Goal: Information Seeking & Learning: Check status

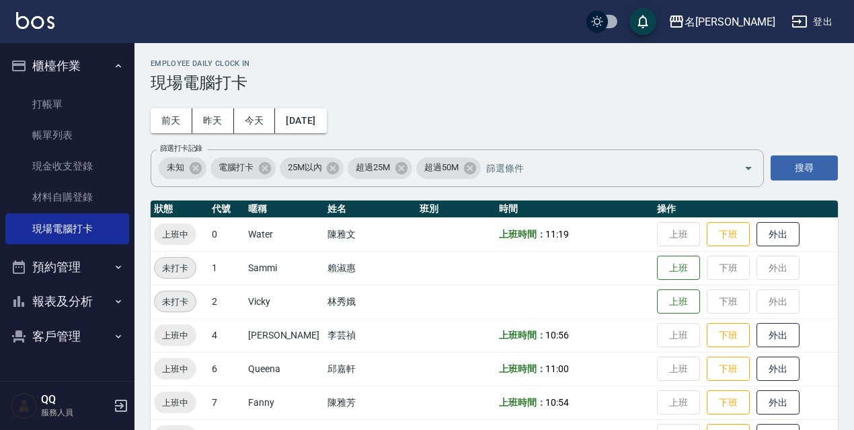
scroll to position [275, 0]
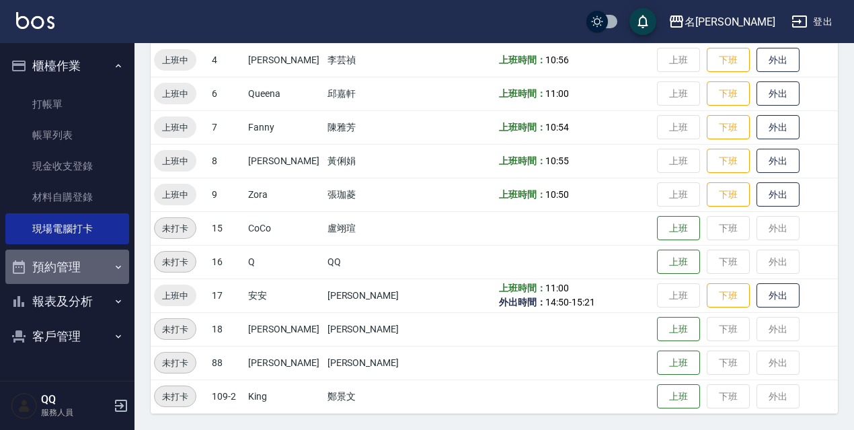
click at [115, 260] on button "預約管理" at bounding box center [67, 266] width 124 height 35
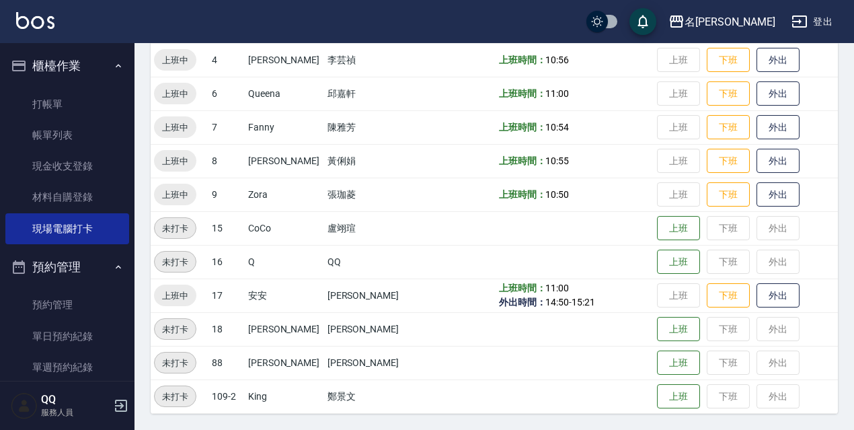
scroll to position [93, 0]
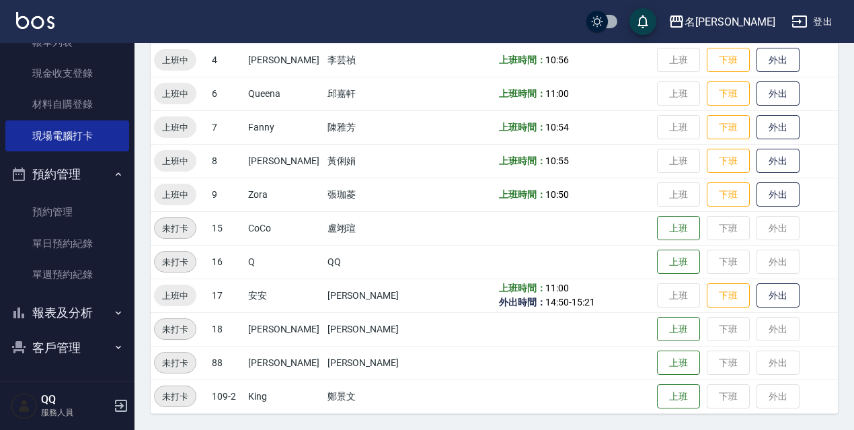
click at [116, 305] on button "報表及分析" at bounding box center [67, 312] width 124 height 35
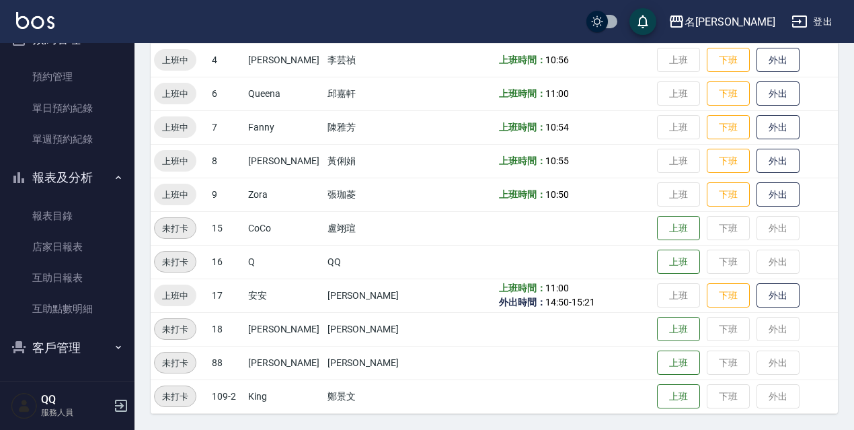
click at [820, 11] on button "登出" at bounding box center [812, 21] width 52 height 25
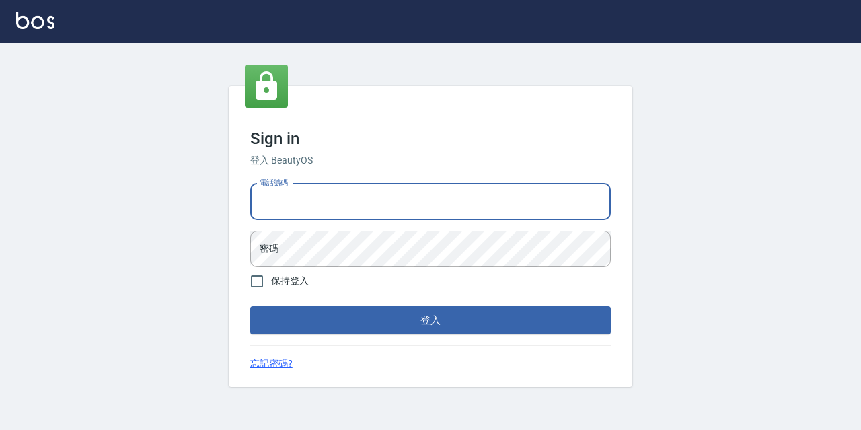
click at [463, 207] on input "電話號碼" at bounding box center [430, 202] width 360 height 36
type input "0967388409"
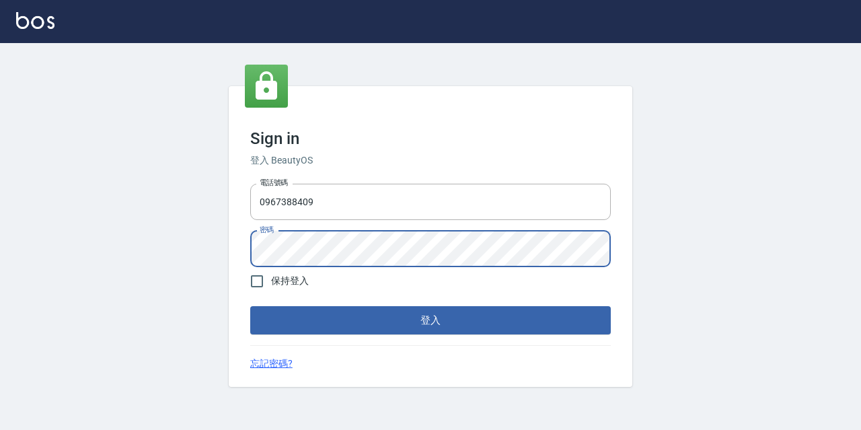
click at [250, 306] on button "登入" at bounding box center [430, 320] width 360 height 28
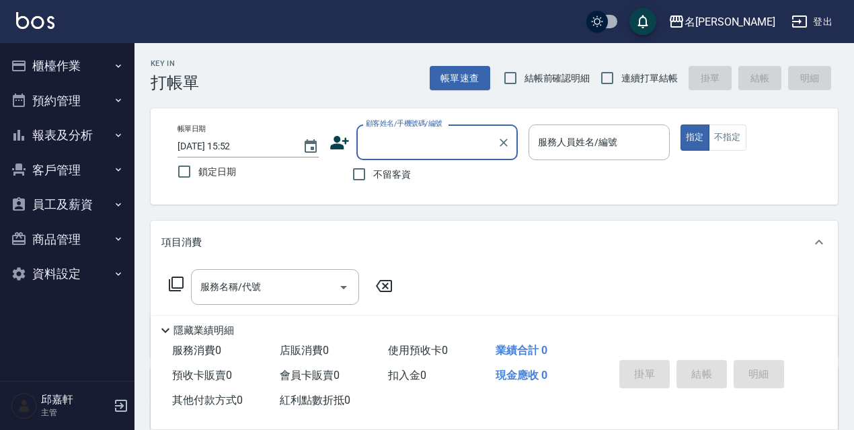
click at [110, 134] on button "報表及分析" at bounding box center [67, 135] width 124 height 35
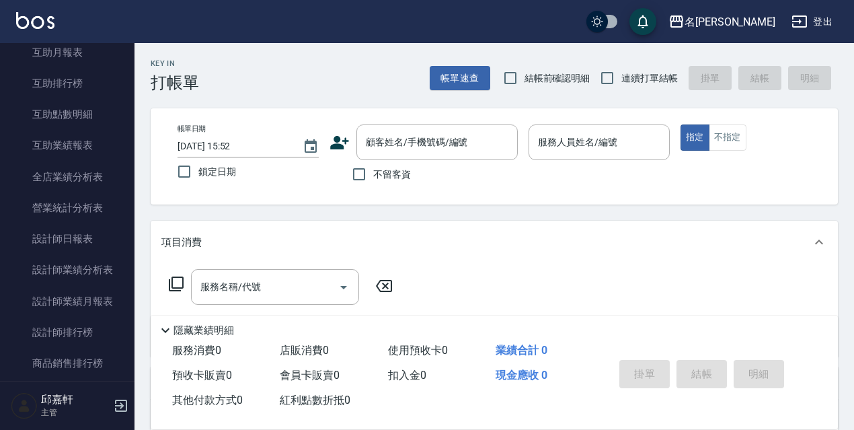
scroll to position [246, 0]
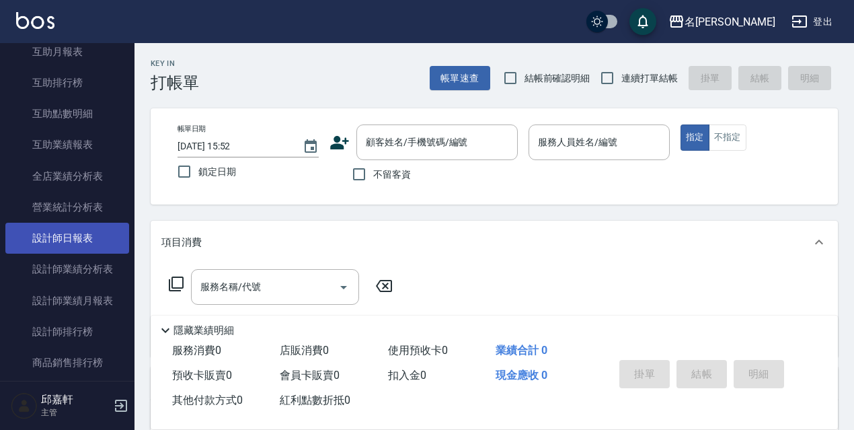
click at [79, 243] on link "設計師日報表" at bounding box center [67, 238] width 124 height 31
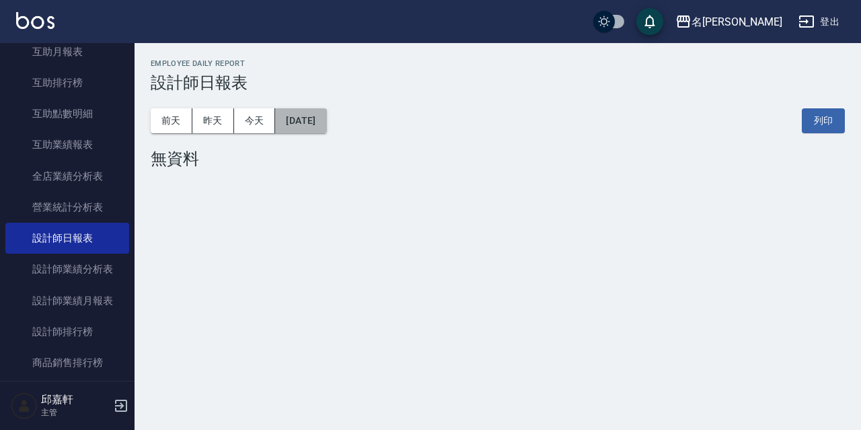
click at [306, 127] on button "[DATE]" at bounding box center [300, 120] width 51 height 25
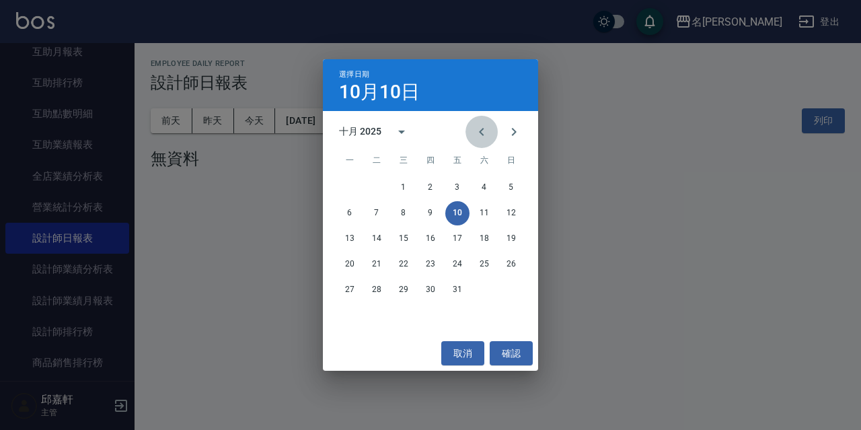
click at [485, 135] on icon "Previous month" at bounding box center [481, 132] width 16 height 16
click at [515, 137] on icon "Next month" at bounding box center [514, 132] width 16 height 16
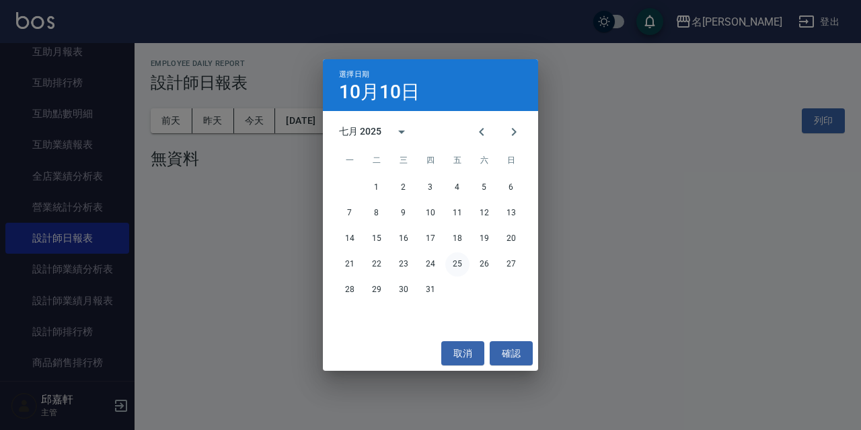
click at [450, 262] on button "25" at bounding box center [457, 264] width 24 height 24
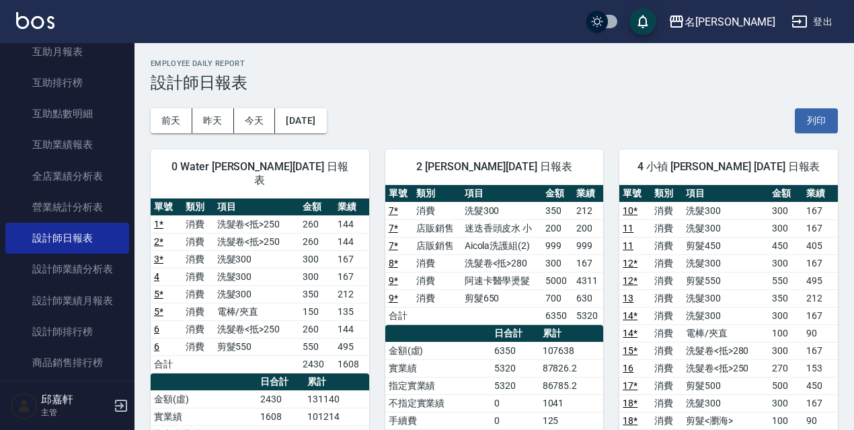
click at [820, 20] on button "登出" at bounding box center [812, 21] width 52 height 25
